Goal: Transaction & Acquisition: Purchase product/service

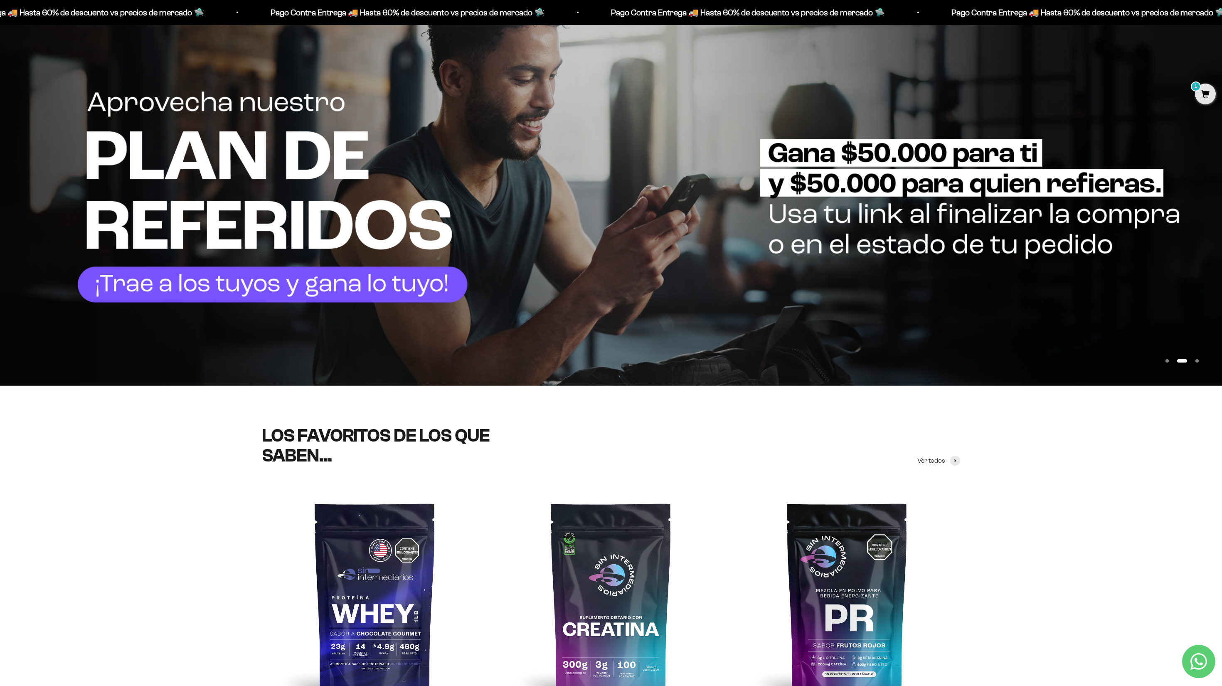
scroll to position [179, 0]
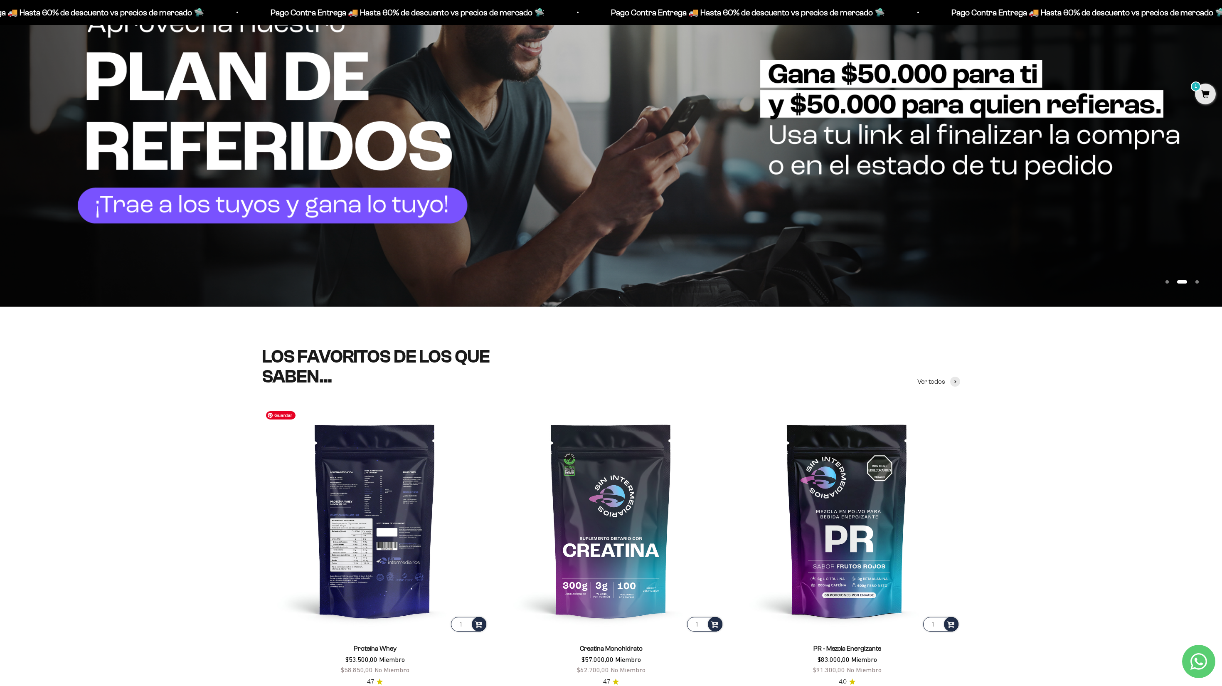
click at [398, 509] on img at bounding box center [375, 520] width 226 height 226
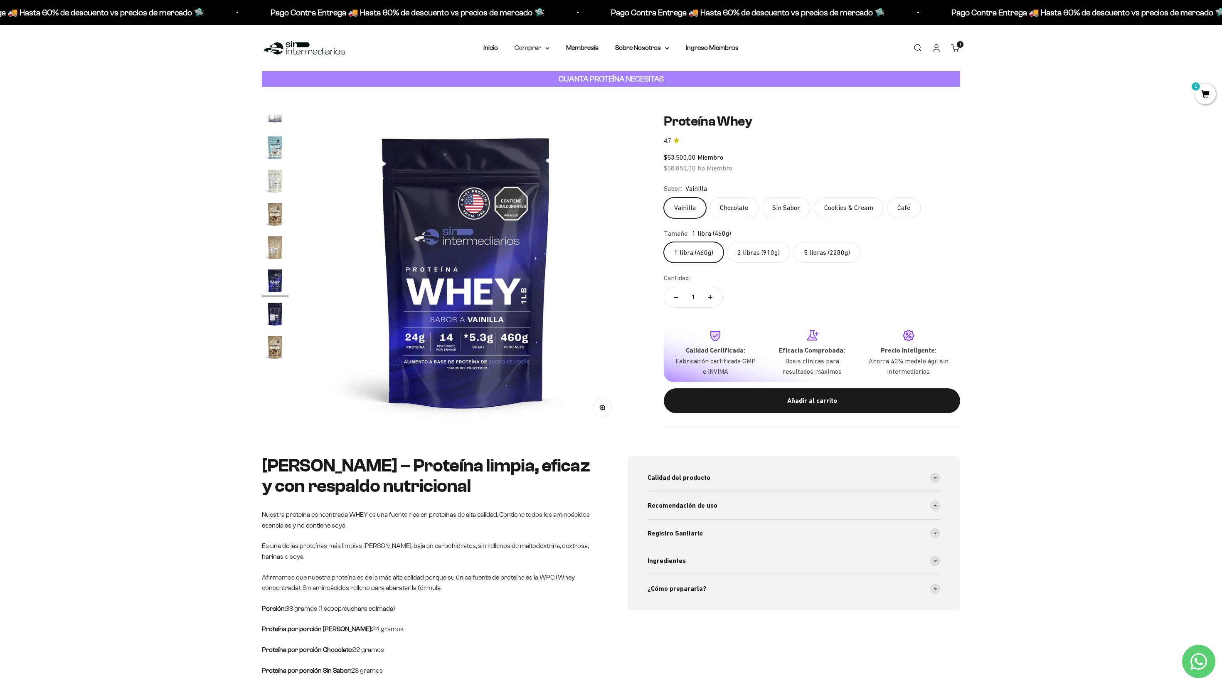
click at [549, 49] on icon at bounding box center [547, 48] width 4 height 3
click at [540, 74] on span "Proteínas" at bounding box center [534, 74] width 28 height 7
click at [619, 121] on span "Vegan" at bounding box center [621, 121] width 18 height 7
